Goal: Find specific page/section

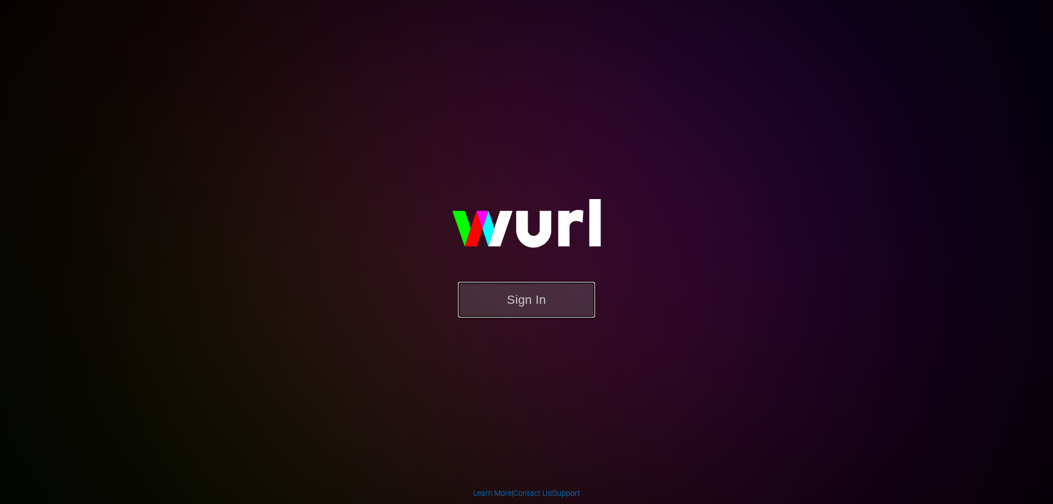
click at [506, 299] on button "Sign In" at bounding box center [526, 300] width 137 height 36
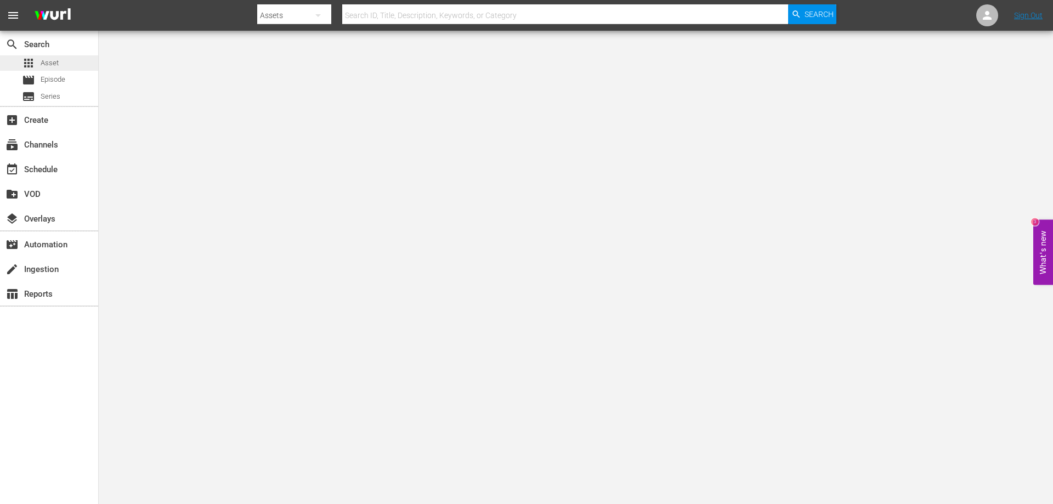
click at [49, 66] on span "Asset" at bounding box center [50, 63] width 18 height 11
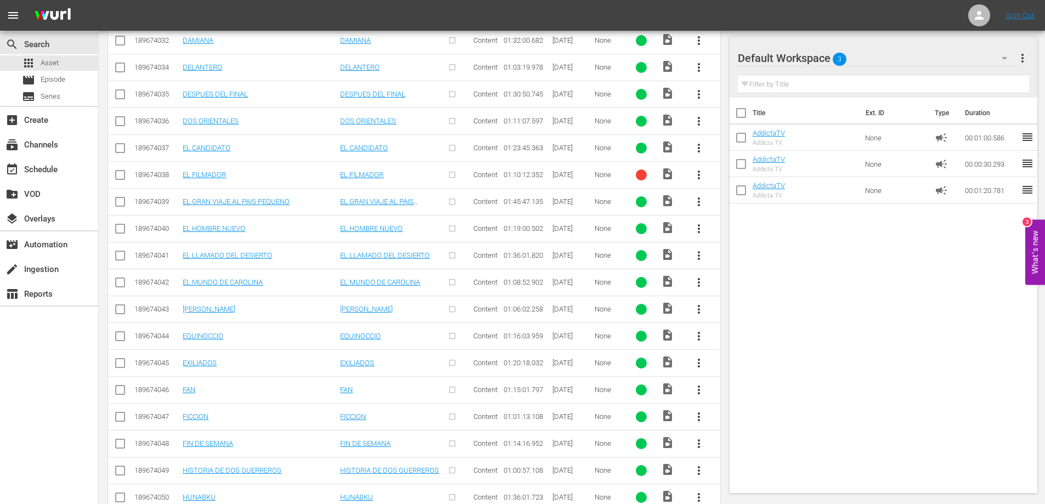
scroll to position [2628, 0]
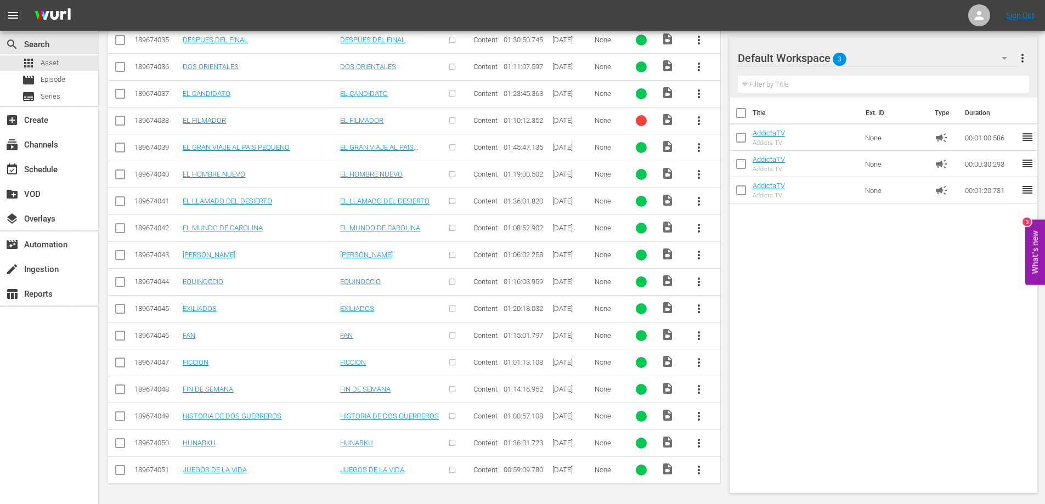
click at [921, 317] on div "Title Ext. ID Type Duration AddictaTV Addicta TV None campaign 00:01:00.586 reo…" at bounding box center [884, 293] width 308 height 391
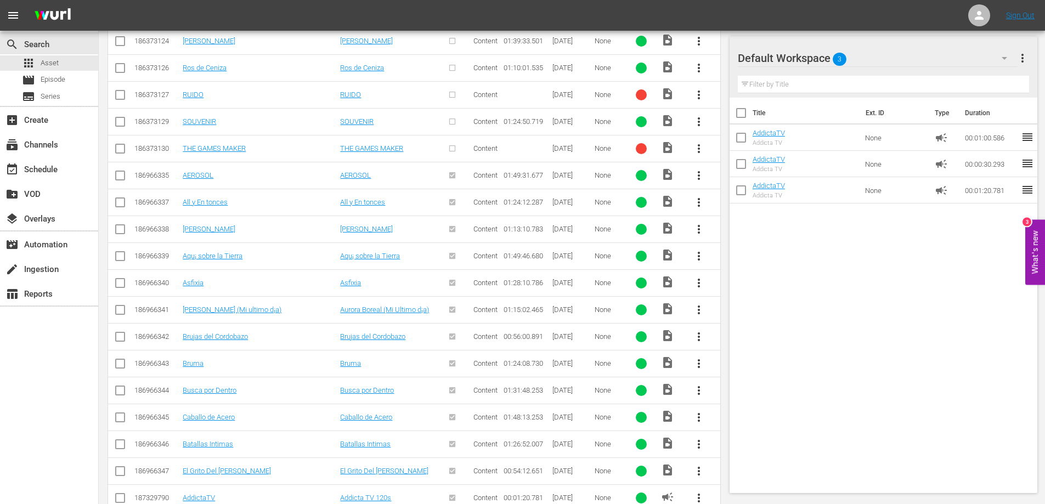
scroll to position [324, 0]
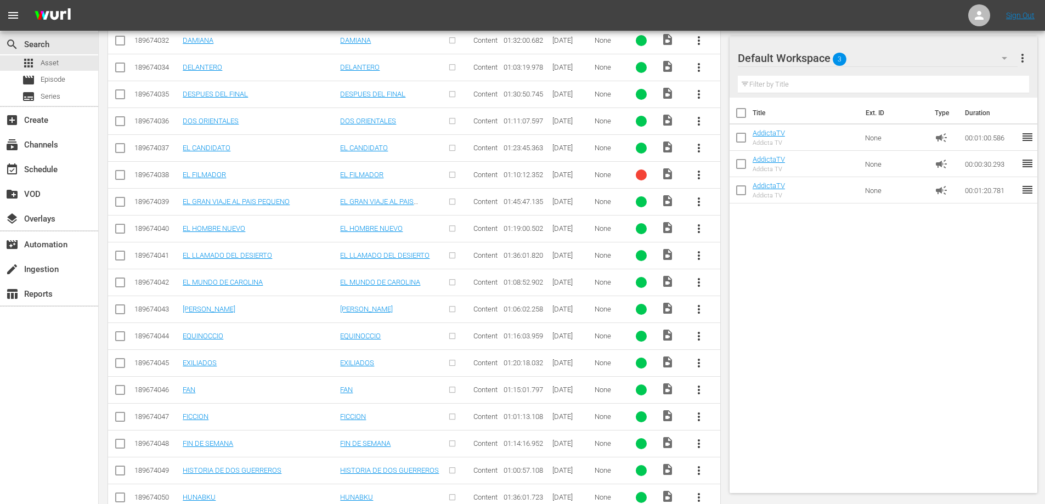
scroll to position [2628, 0]
